Goal: Information Seeking & Learning: Learn about a topic

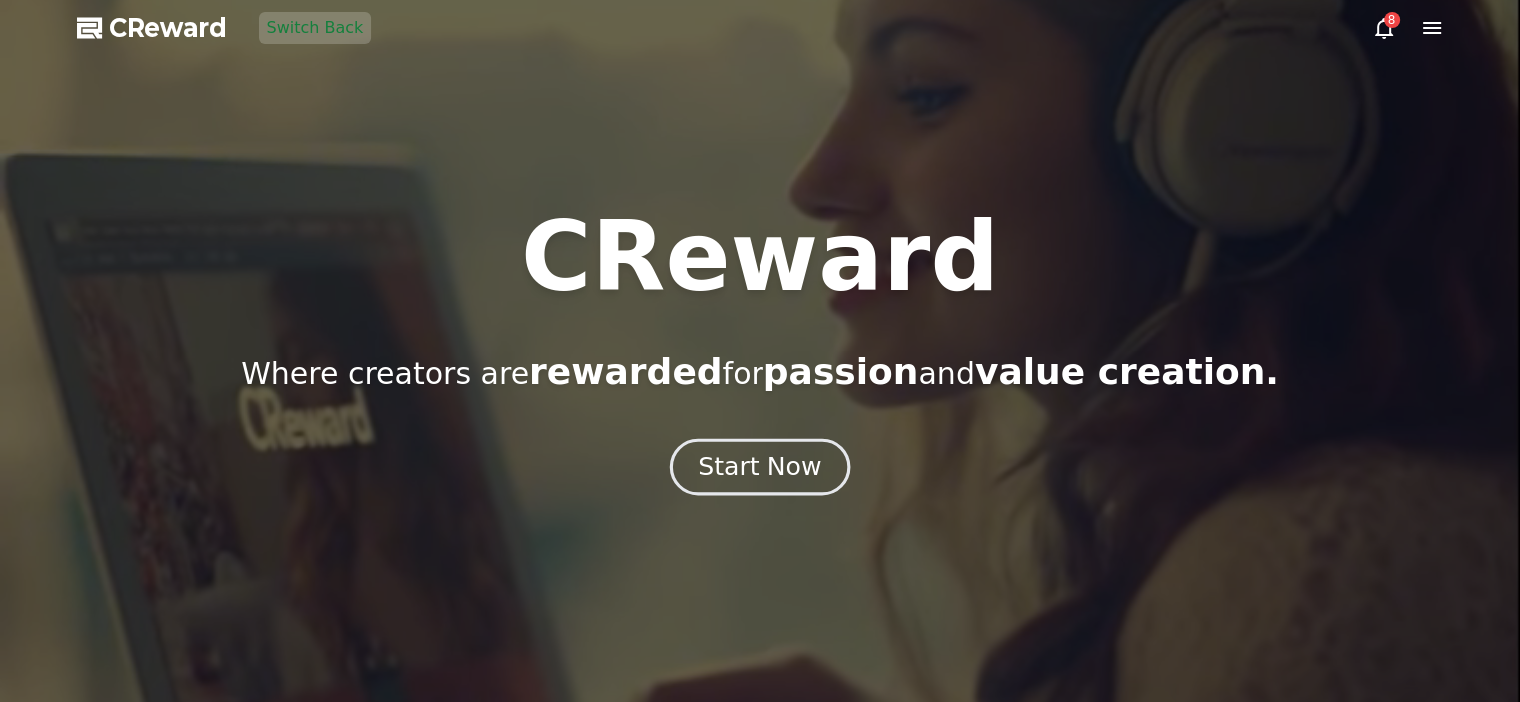
click at [769, 462] on div "Start Now" at bounding box center [759, 468] width 124 height 34
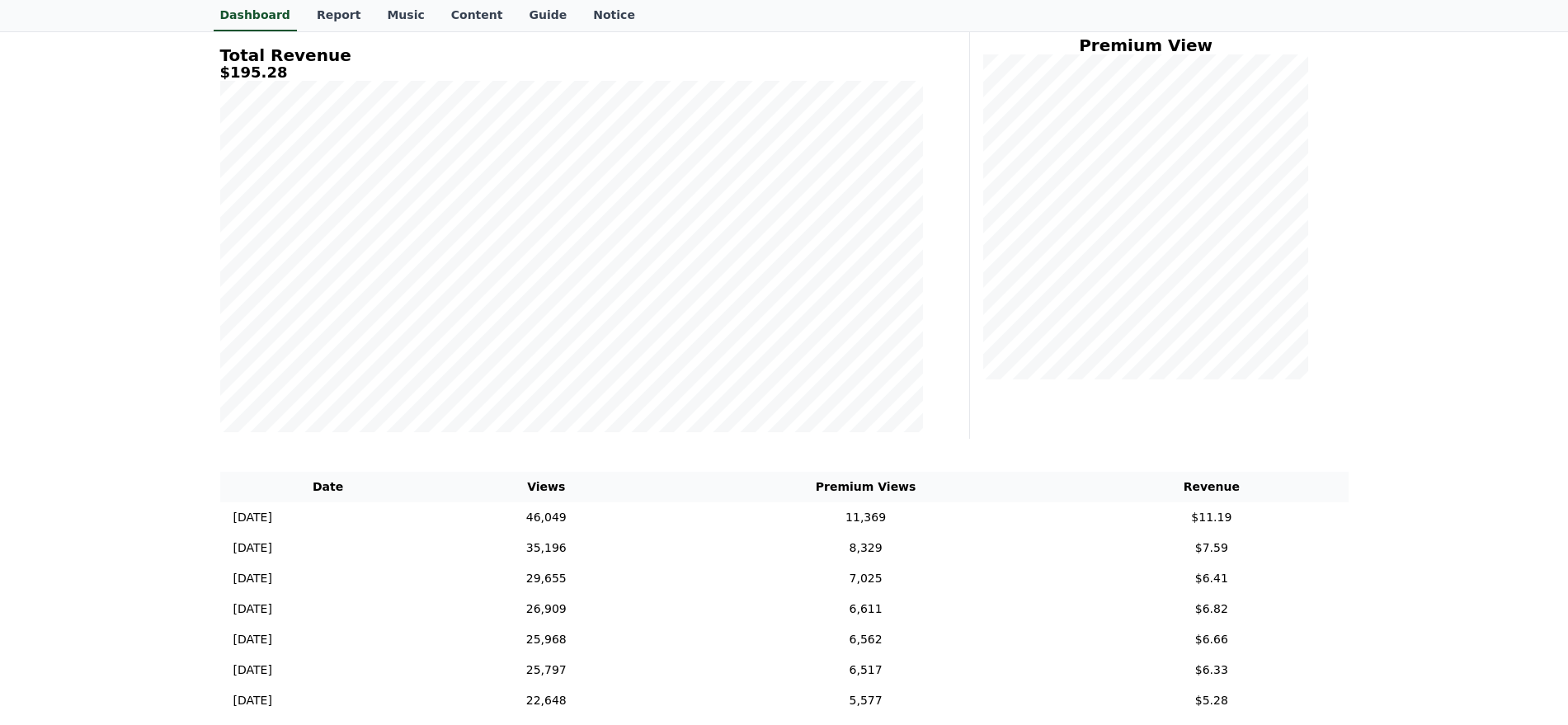
scroll to position [215, 0]
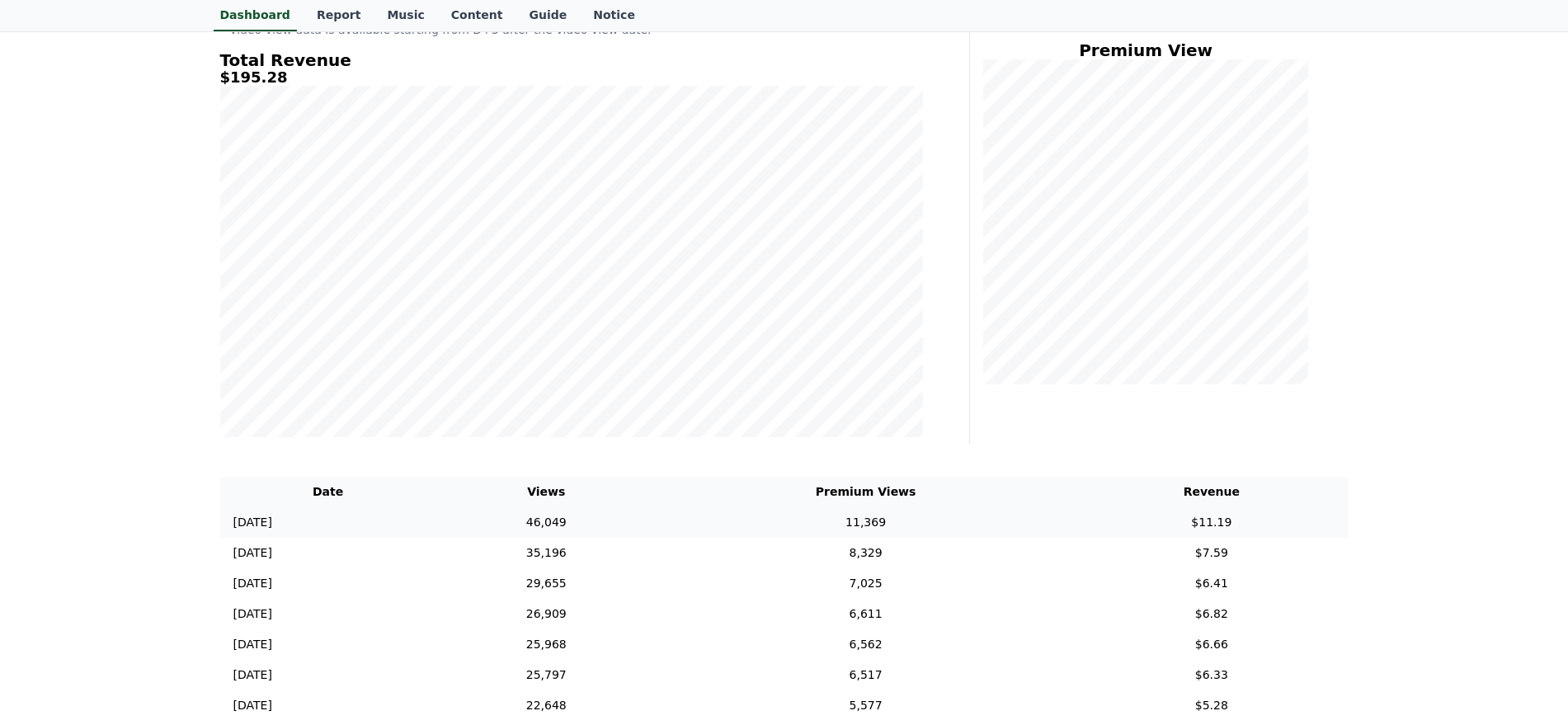
click at [753, 532] on td "11,369" at bounding box center [865, 523] width 418 height 31
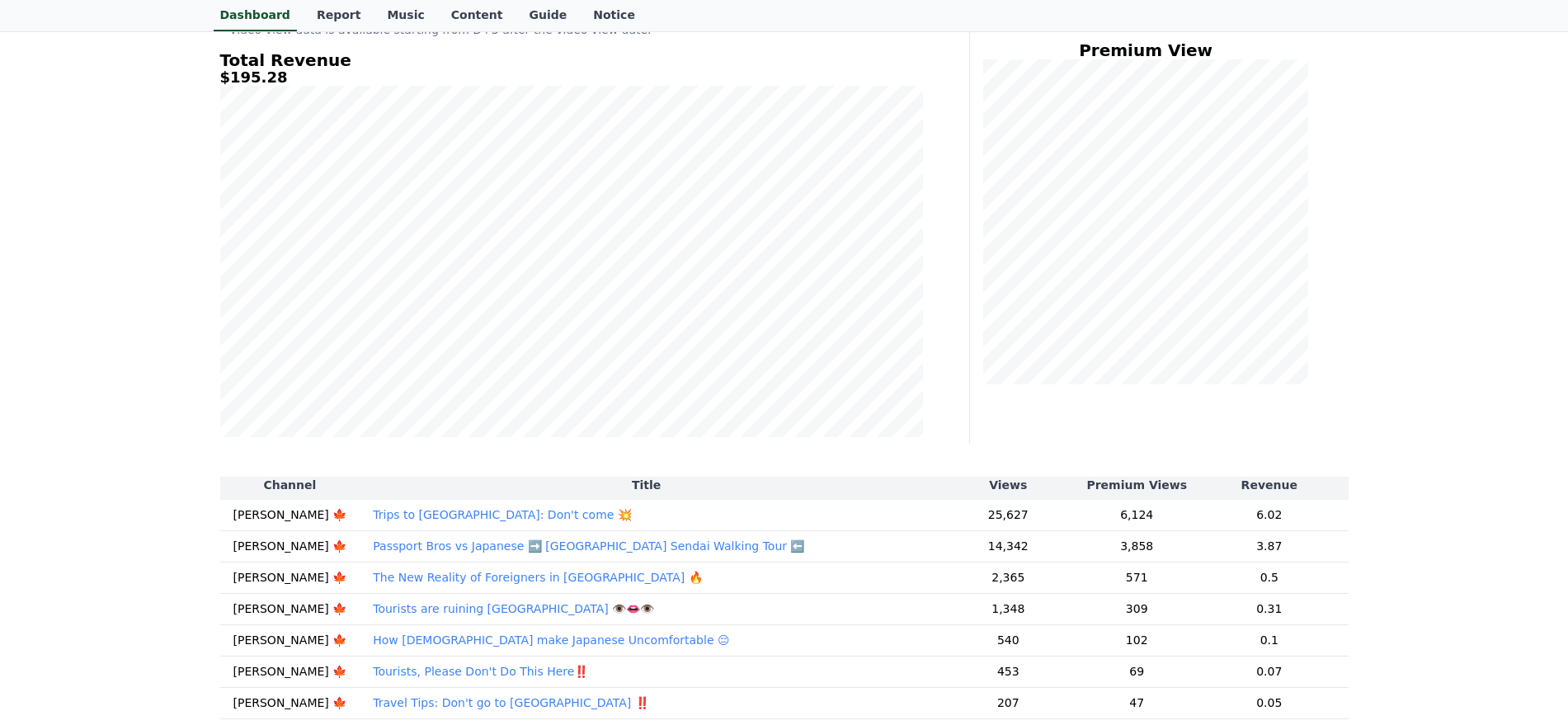
scroll to position [103, 0]
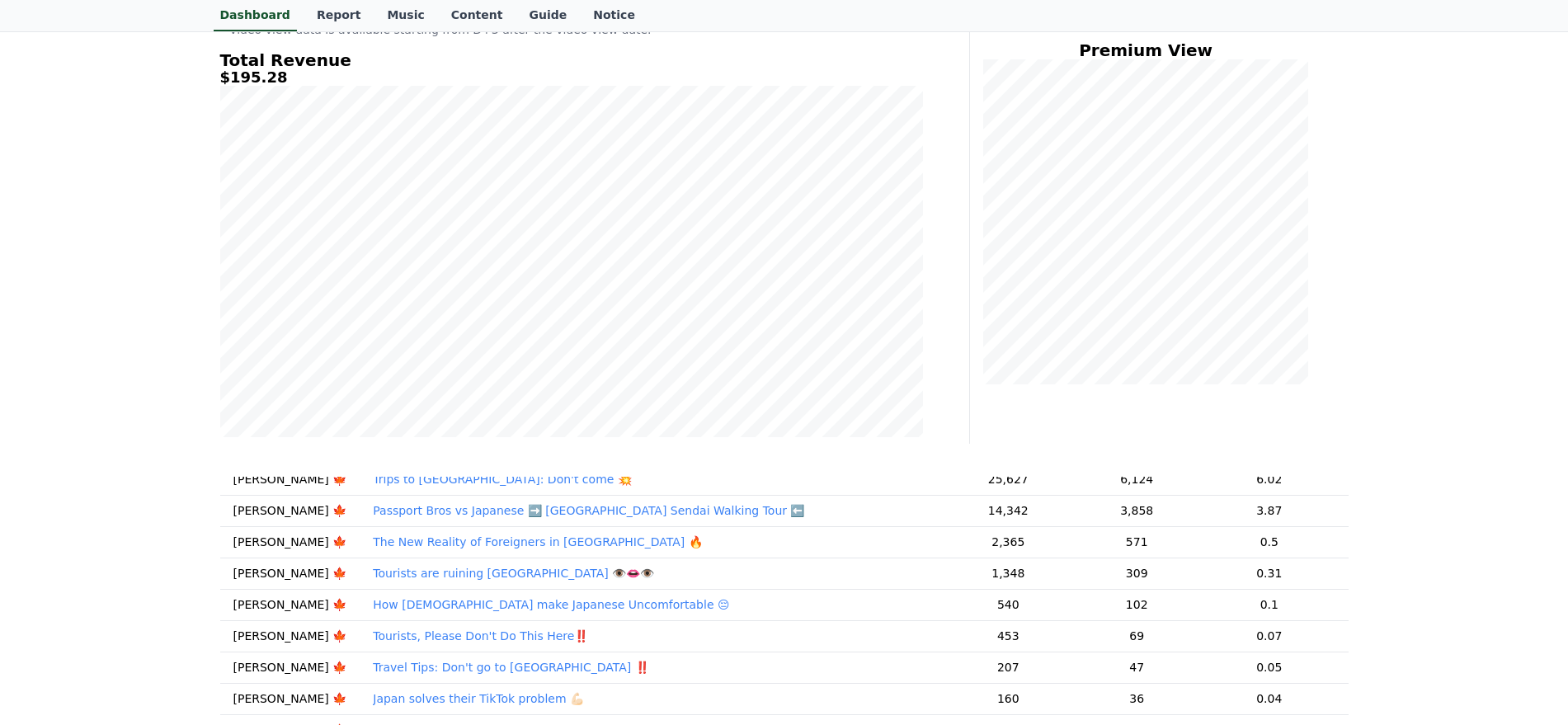
click at [643, 491] on td "Trips to [GEOGRAPHIC_DATA]: Don't come 💥" at bounding box center [646, 481] width 573 height 31
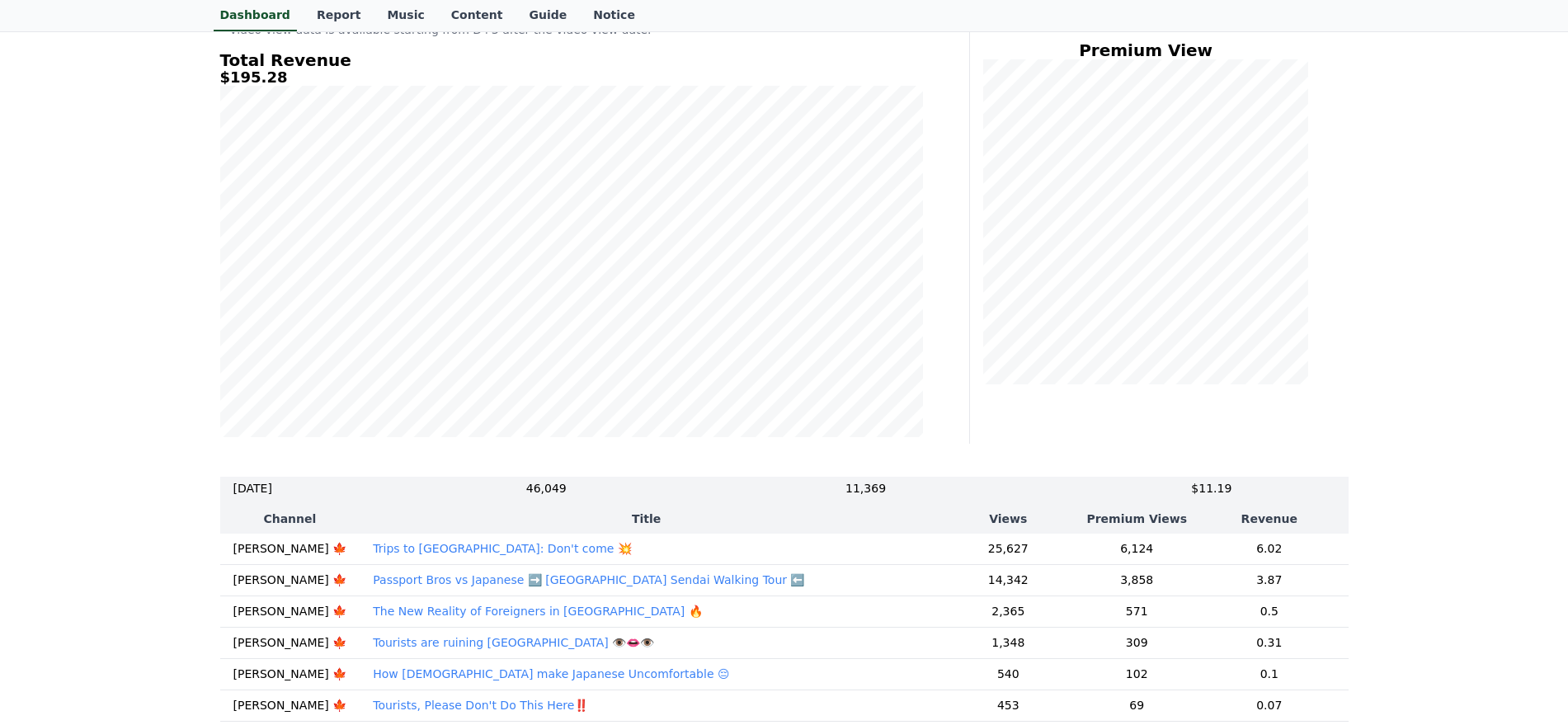
scroll to position [0, 0]
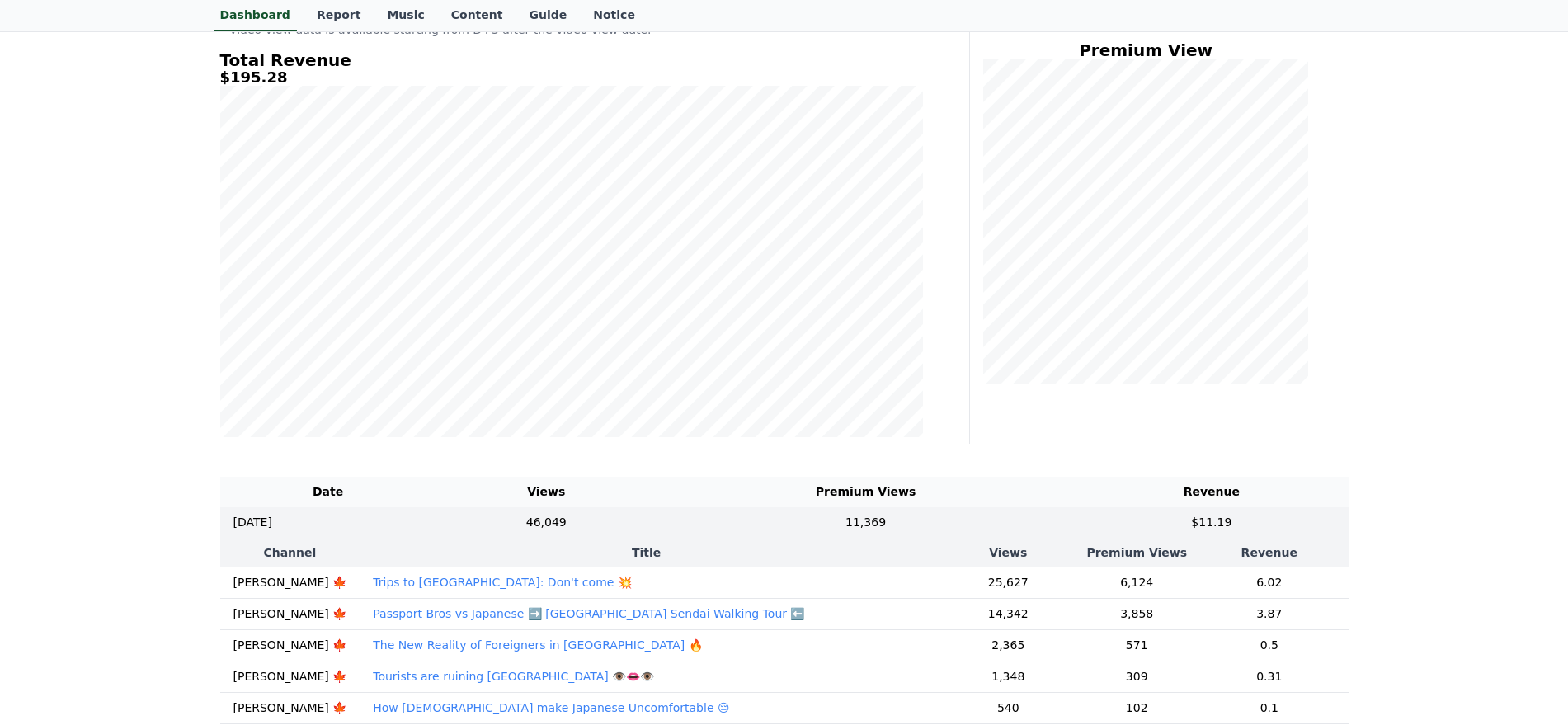
drag, startPoint x: 531, startPoint y: 576, endPoint x: 485, endPoint y: 590, distance: 48.1
click at [531, 576] on td "Trips to [GEOGRAPHIC_DATA]: Don't come 💥" at bounding box center [646, 583] width 573 height 31
click at [435, 579] on p "Trips to [GEOGRAPHIC_DATA]: Don't come 💥" at bounding box center [503, 582] width 259 height 17
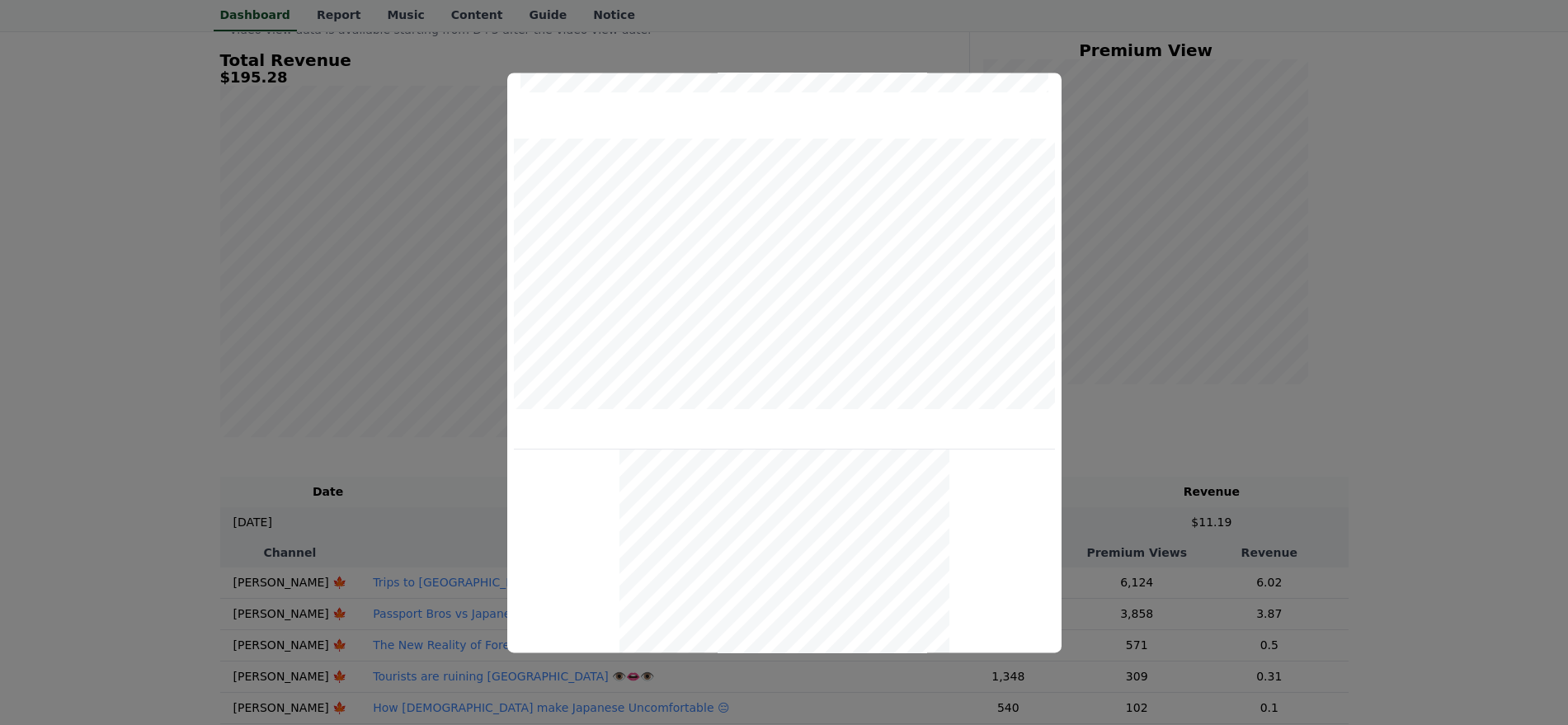
scroll to position [597, 0]
click at [1254, 372] on button "close modal" at bounding box center [784, 362] width 1568 height 725
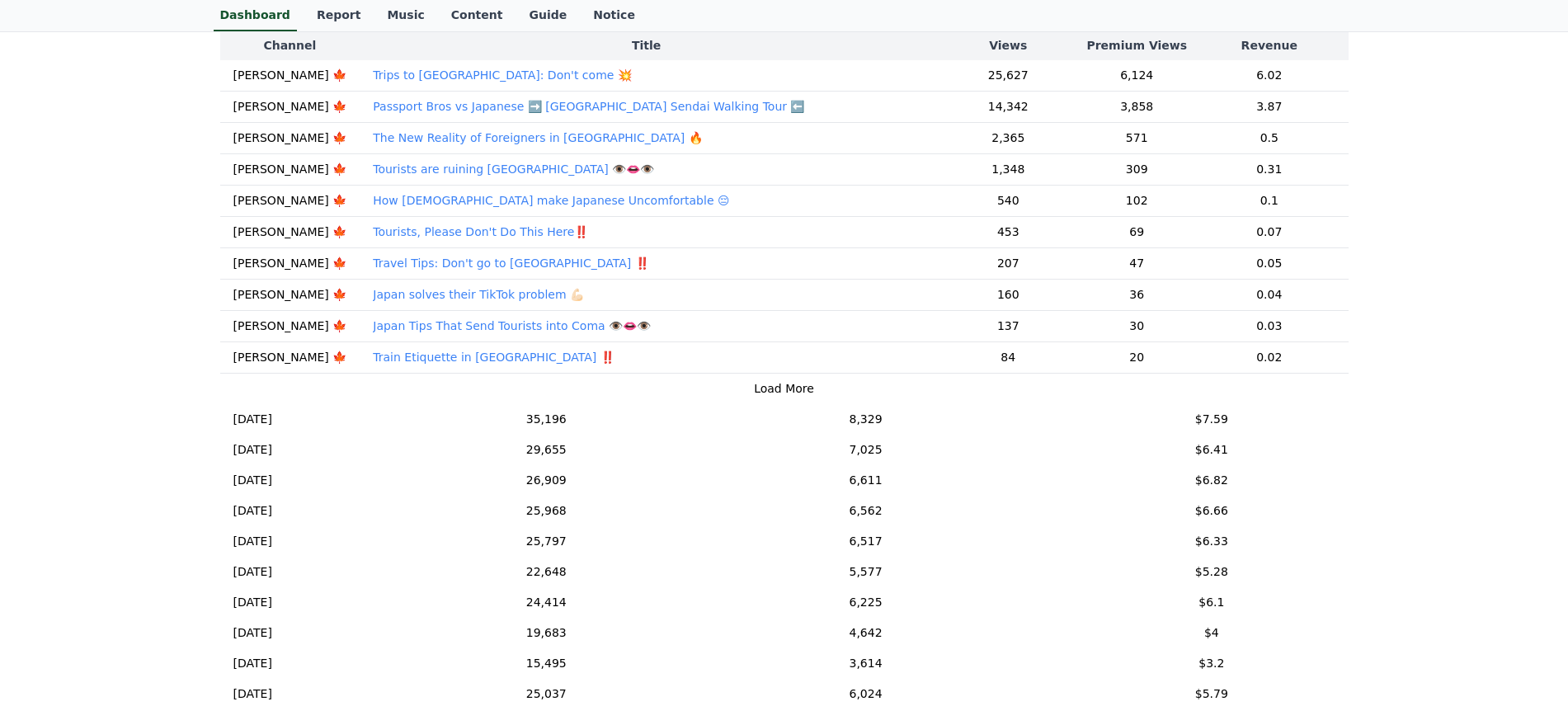
scroll to position [0, 0]
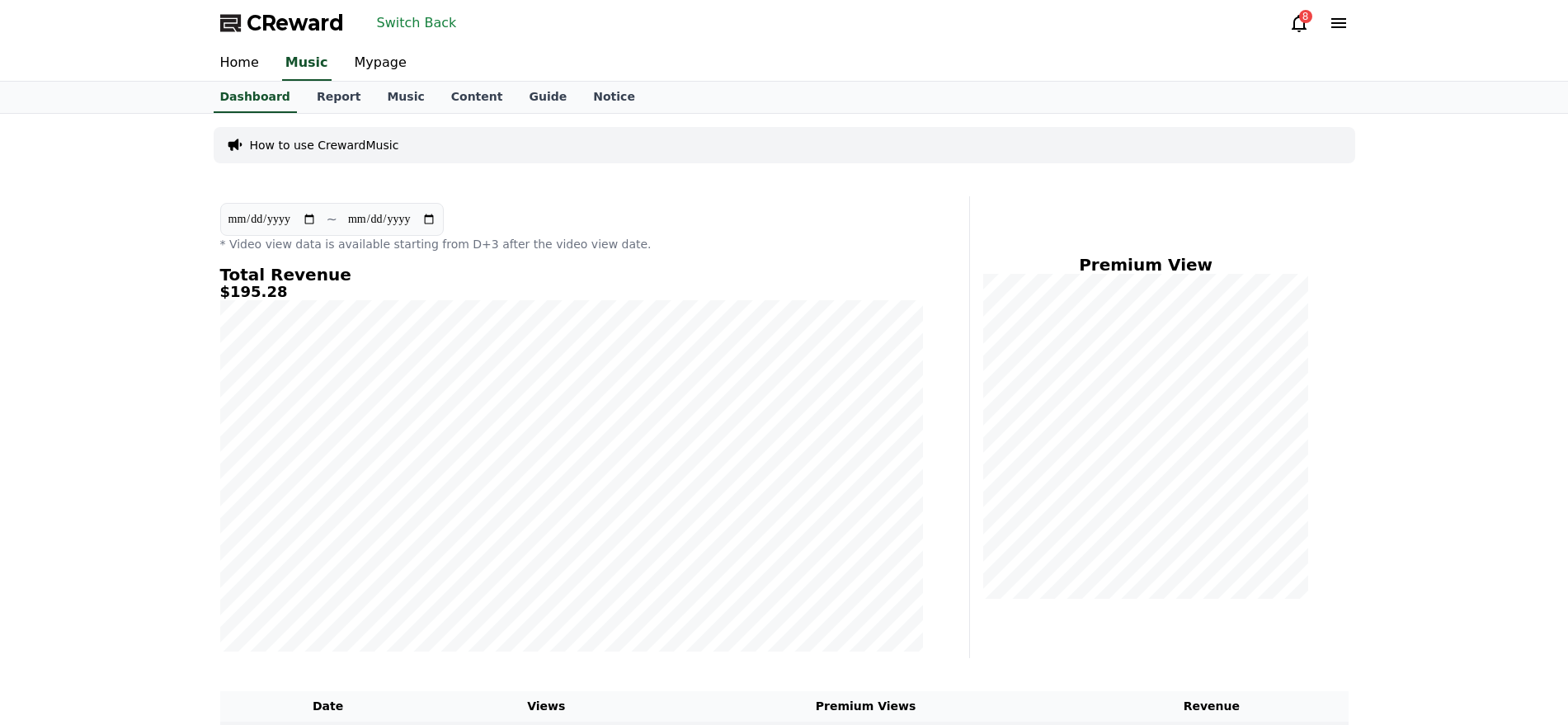
click at [428, 21] on button "Switch Back" at bounding box center [417, 23] width 93 height 26
